Goal: Task Accomplishment & Management: Manage account settings

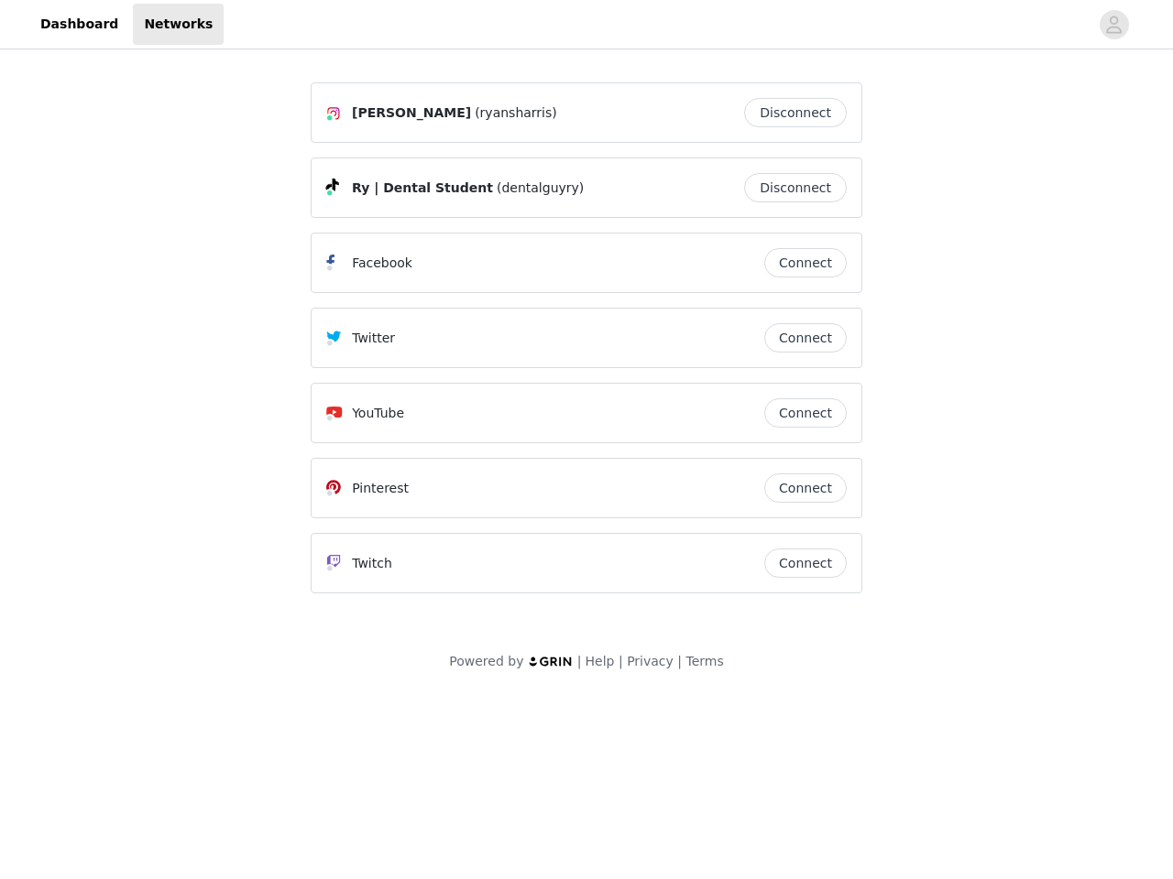
click at [586, 346] on div "Twitter" at bounding box center [545, 338] width 438 height 22
click at [586, 25] on div at bounding box center [656, 24] width 865 height 41
click at [1114, 25] on icon "avatar" at bounding box center [1113, 24] width 17 height 29
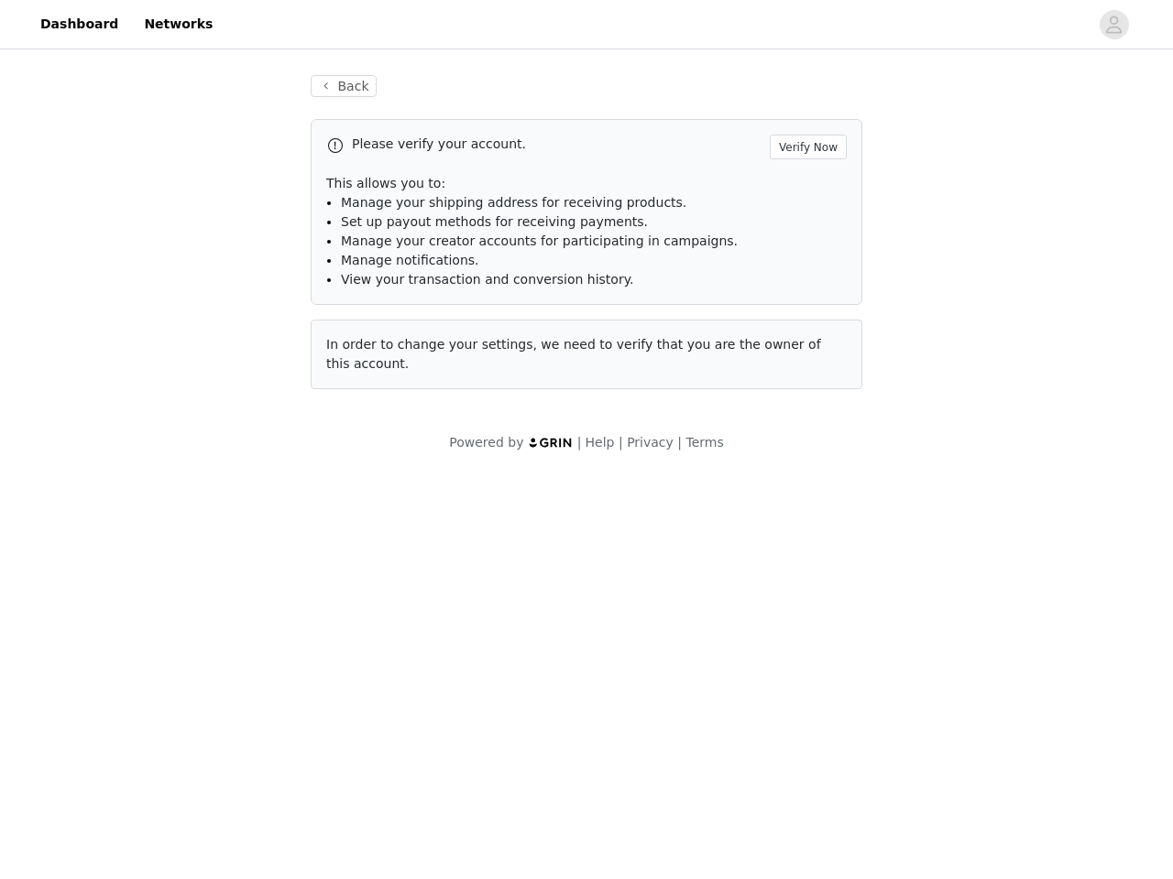
click at [800, 113] on div "Back Please verify your account. Verify Now This allows you to: Manage your shi…" at bounding box center [586, 232] width 595 height 358
click at [800, 188] on p "This allows you to:" at bounding box center [586, 183] width 520 height 19
click at [805, 263] on li "Manage notifications." at bounding box center [594, 260] width 506 height 19
click at [805, 338] on span "In order to change your settings, we need to verify that you are the owner of t…" at bounding box center [573, 354] width 495 height 34
click at [805, 413] on div "Back Please verify your account. Verify Now This allows you to: Manage your shi…" at bounding box center [586, 243] width 595 height 380
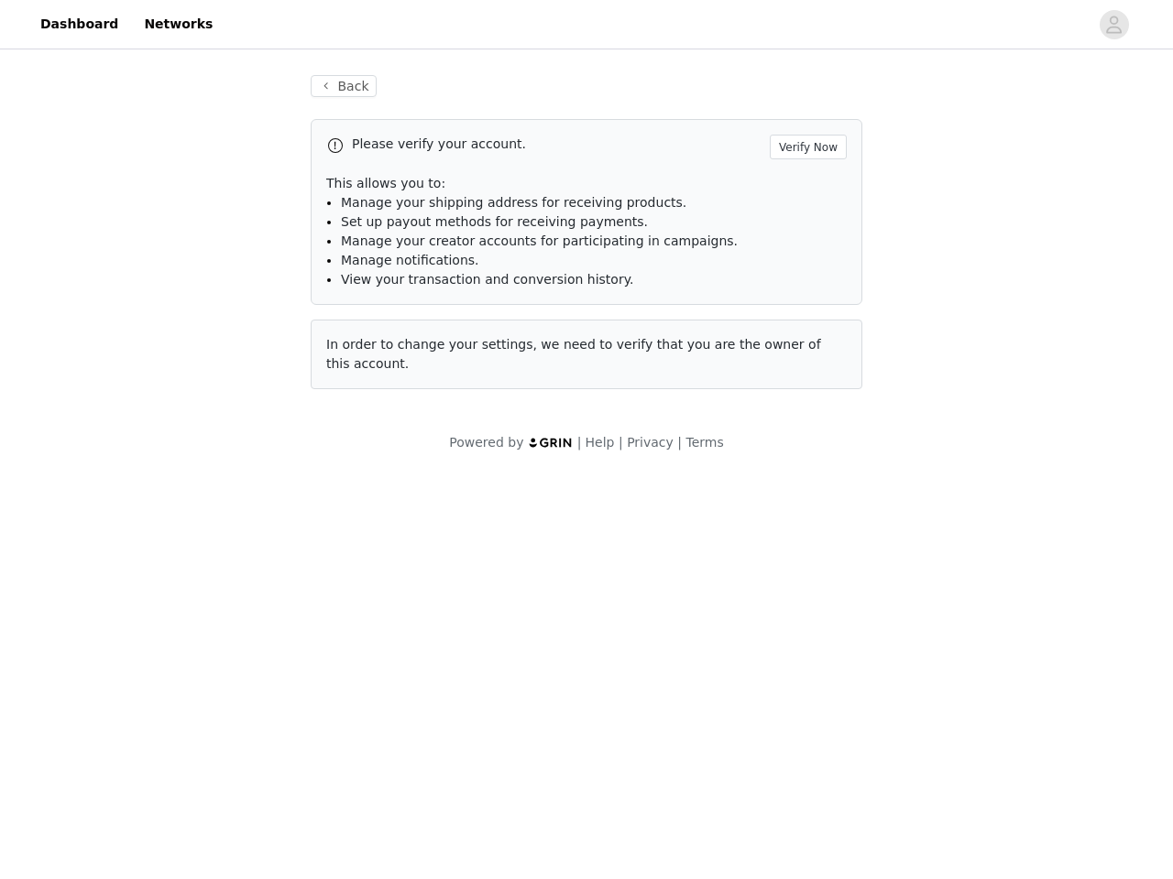
click at [805, 488] on body "Dashboard Networks Back Please verify your account. Verify Now This allows you …" at bounding box center [586, 439] width 1173 height 879
click at [805, 563] on body "Dashboard Networks Back Please verify your account. Verify Now This allows you …" at bounding box center [586, 439] width 1173 height 879
